Goal: Navigation & Orientation: Find specific page/section

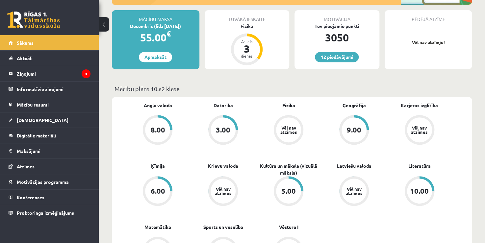
scroll to position [132, 0]
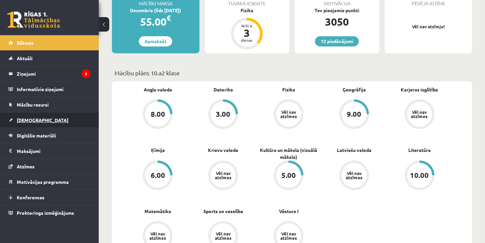
click at [20, 118] on span "[DEMOGRAPHIC_DATA]" at bounding box center [43, 120] width 52 height 6
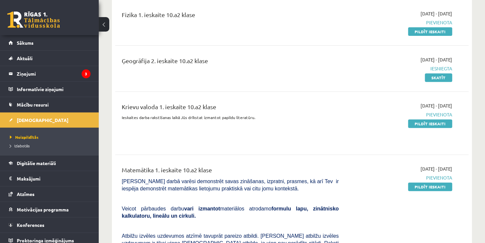
scroll to position [132, 0]
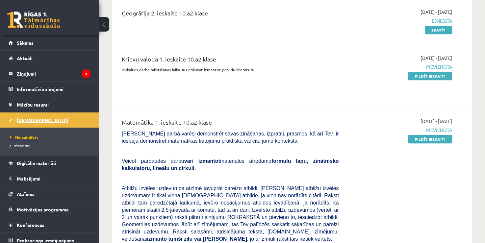
click at [38, 121] on link "[DEMOGRAPHIC_DATA]" at bounding box center [50, 120] width 82 height 15
click at [21, 116] on link "[DEMOGRAPHIC_DATA]" at bounding box center [50, 120] width 82 height 15
click at [21, 44] on span "Sākums" at bounding box center [25, 43] width 17 height 6
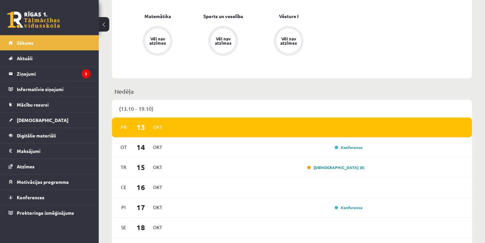
scroll to position [329, 0]
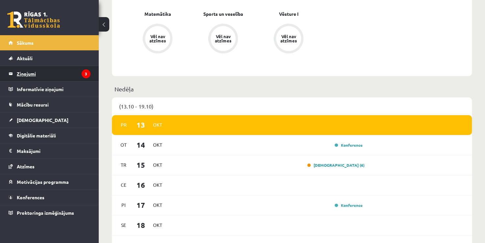
click at [18, 71] on legend "Ziņojumi 3" at bounding box center [54, 73] width 74 height 15
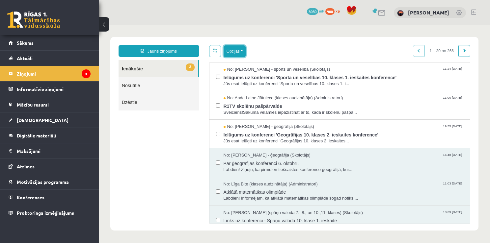
click at [230, 52] on button "Opcijas" at bounding box center [235, 51] width 22 height 12
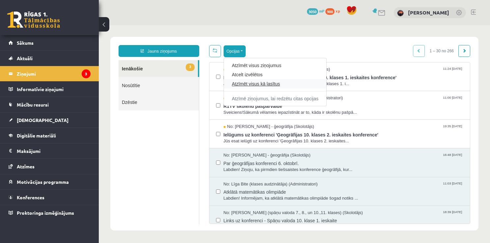
click at [233, 84] on link "Atzīmēt visus kā lasītus" at bounding box center [275, 84] width 87 height 7
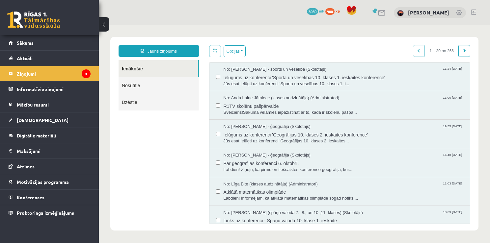
click at [39, 76] on legend "Ziņojumi 3" at bounding box center [54, 73] width 74 height 15
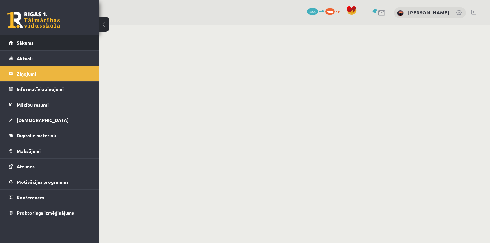
click at [31, 43] on span "Sākums" at bounding box center [25, 43] width 17 height 6
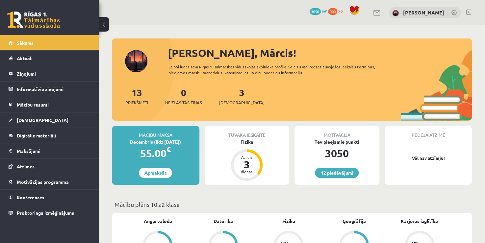
click at [220, 18] on div "12 Dāvanas 3050 mP 900 xp Mārcis Līvens" at bounding box center [292, 12] width 387 height 25
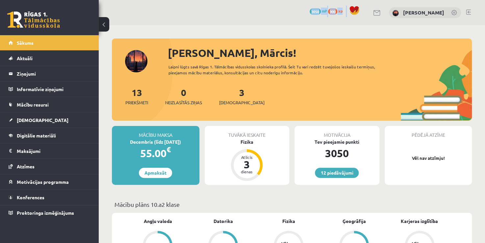
click at [220, 18] on div "12 Dāvanas 3050 mP 900 xp Mārcis Līvens" at bounding box center [292, 12] width 387 height 25
drag, startPoint x: 220, startPoint y: 18, endPoint x: 220, endPoint y: 23, distance: 4.9
click at [220, 18] on div "12 Dāvanas 3050 mP 900 xp Mārcis Līvens" at bounding box center [292, 12] width 387 height 25
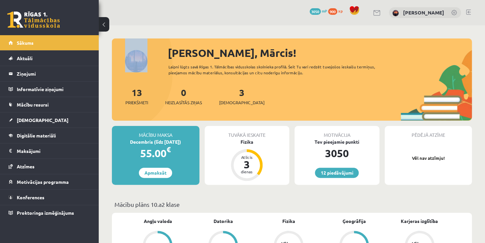
click at [238, 21] on div "12 Dāvanas 3050 mP 900 xp Mārcis Līvens" at bounding box center [292, 12] width 387 height 25
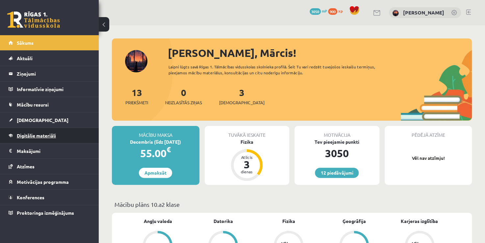
click at [41, 131] on link "Digitālie materiāli" at bounding box center [50, 135] width 82 height 15
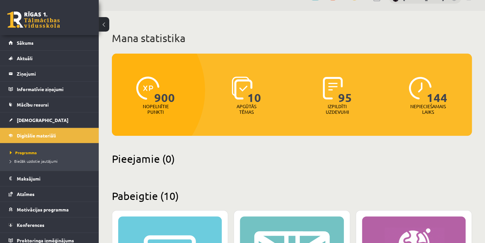
scroll to position [33, 0]
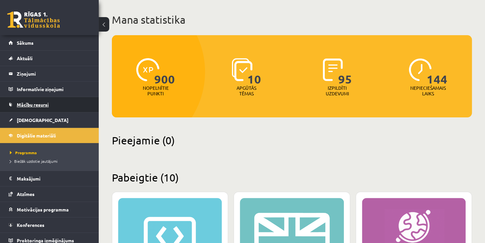
click at [28, 103] on span "Mācību resursi" at bounding box center [33, 105] width 32 height 6
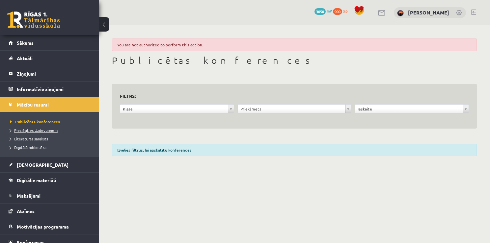
click at [23, 129] on span "Pieslēgties Uzdevumiem" at bounding box center [34, 130] width 48 height 5
